Goal: Task Accomplishment & Management: Complete application form

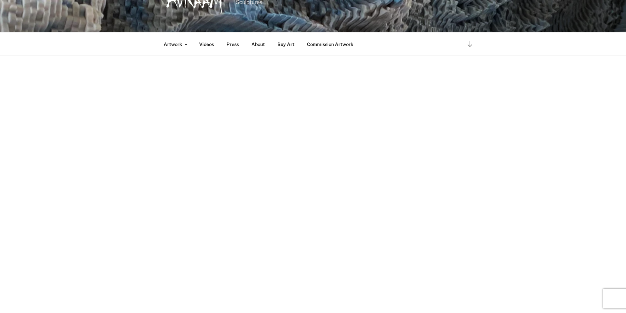
scroll to position [260, 0]
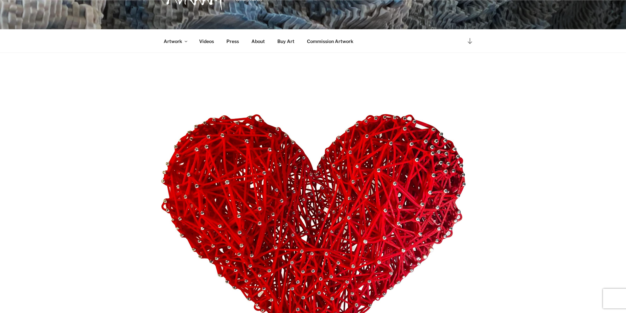
click at [307, 36] on link "Commission Artwork" at bounding box center [331, 41] width 58 height 16
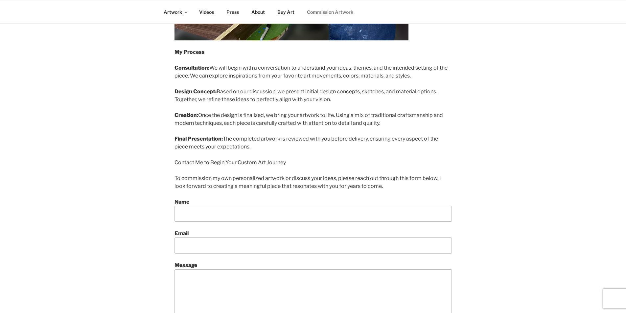
scroll to position [411, 0]
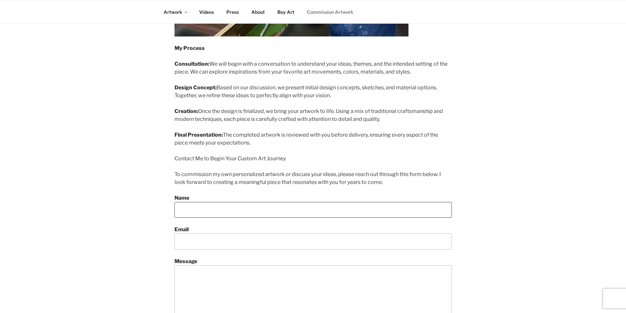
click at [230, 218] on input "Name" at bounding box center [314, 210] width 278 height 16
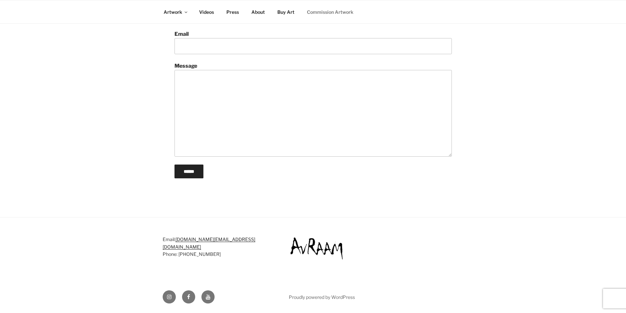
scroll to position [654, 0]
type input "*****"
click at [202, 312] on div "Email: [DOMAIN_NAME][EMAIL_ADDRESS][DOMAIN_NAME] Phone: [PHONE_NUMBER] Instagra…" at bounding box center [313, 266] width 329 height 96
